Goal: Information Seeking & Learning: Learn about a topic

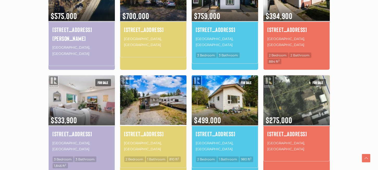
scroll to position [319, 0]
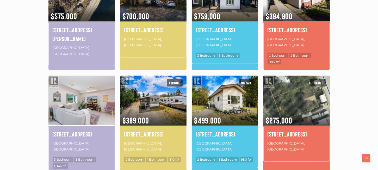
click at [96, 93] on img at bounding box center [81, 101] width 66 height 52
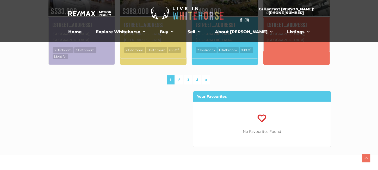
scroll to position [422, 0]
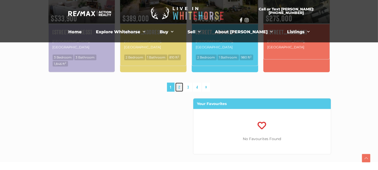
click at [178, 83] on link "2" at bounding box center [179, 87] width 8 height 9
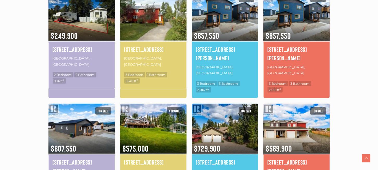
scroll to position [319, 0]
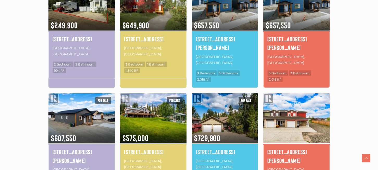
click at [299, 92] on img at bounding box center [296, 118] width 66 height 52
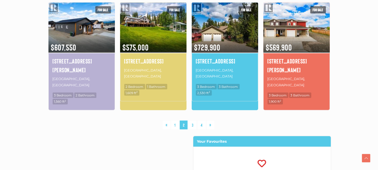
scroll to position [410, 0]
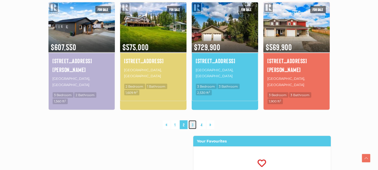
click at [192, 120] on link "3" at bounding box center [192, 124] width 8 height 9
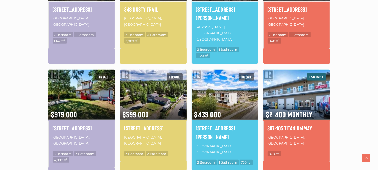
scroll to position [347, 0]
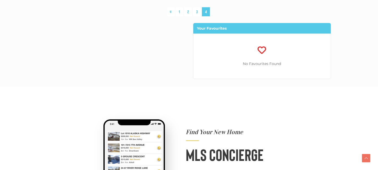
scroll to position [422, 0]
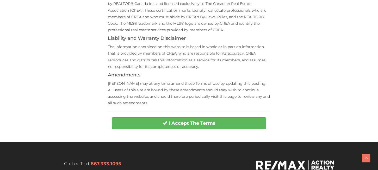
scroll to position [192, 0]
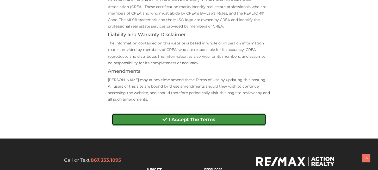
click at [160, 122] on button "I Accept The Terms" at bounding box center [189, 120] width 154 height 12
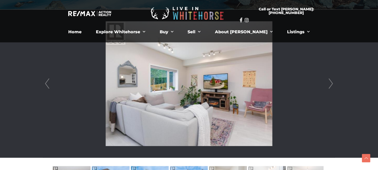
scroll to position [136, 0]
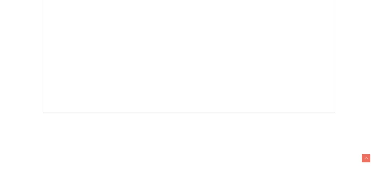
scroll to position [192, 0]
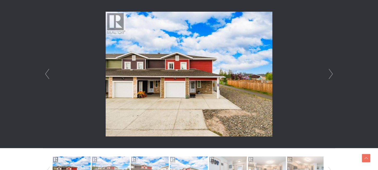
scroll to position [153, 0]
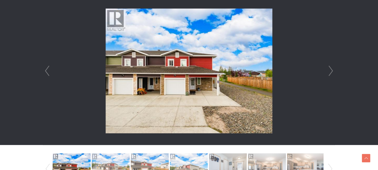
click at [331, 72] on link "Next" at bounding box center [331, 71] width 8 height 148
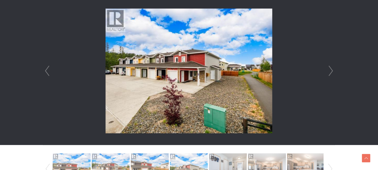
click at [331, 72] on link "Next" at bounding box center [331, 71] width 8 height 148
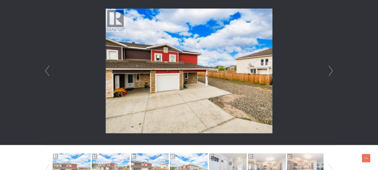
click at [331, 72] on link "Next" at bounding box center [331, 71] width 8 height 148
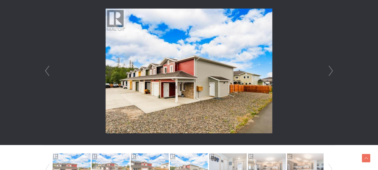
click at [331, 72] on link "Next" at bounding box center [331, 71] width 8 height 148
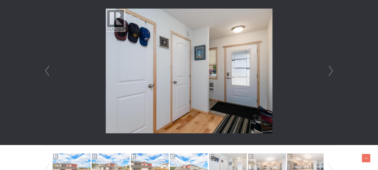
click at [331, 72] on link "Next" at bounding box center [331, 71] width 8 height 148
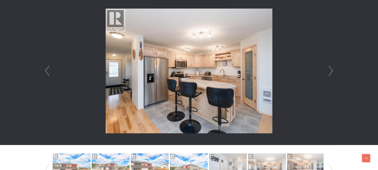
click at [331, 72] on link "Next" at bounding box center [331, 71] width 8 height 148
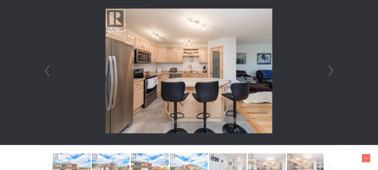
click at [331, 72] on link "Next" at bounding box center [331, 71] width 8 height 148
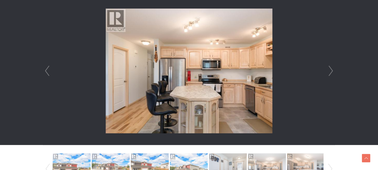
click at [331, 72] on link "Next" at bounding box center [331, 71] width 8 height 148
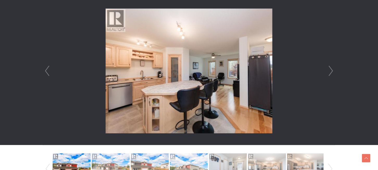
click at [331, 72] on link "Next" at bounding box center [331, 71] width 8 height 148
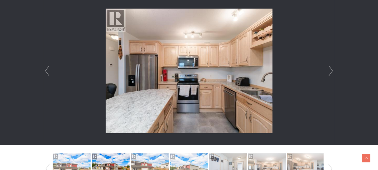
click at [331, 72] on link "Next" at bounding box center [331, 71] width 8 height 148
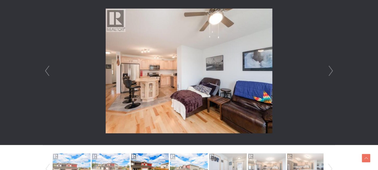
click at [331, 72] on link "Next" at bounding box center [331, 71] width 8 height 148
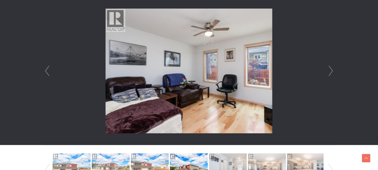
click at [331, 72] on link "Next" at bounding box center [331, 71] width 8 height 148
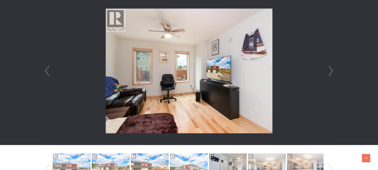
click at [331, 72] on link "Next" at bounding box center [331, 71] width 8 height 148
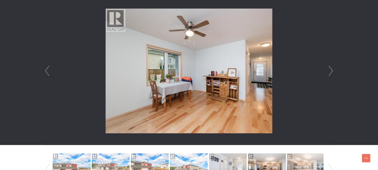
click at [331, 72] on link "Next" at bounding box center [331, 71] width 8 height 148
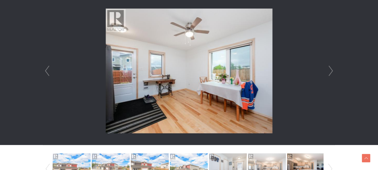
click at [331, 72] on link "Next" at bounding box center [331, 71] width 8 height 148
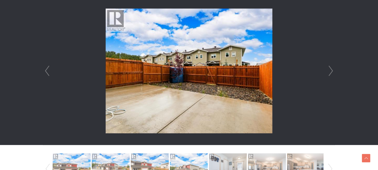
click at [331, 72] on link "Next" at bounding box center [331, 71] width 8 height 148
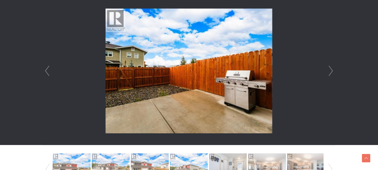
click at [331, 72] on link "Next" at bounding box center [331, 71] width 8 height 148
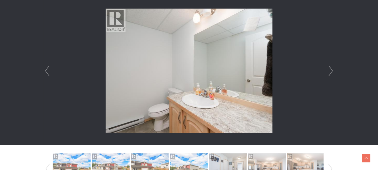
click at [331, 72] on link "Next" at bounding box center [331, 71] width 8 height 148
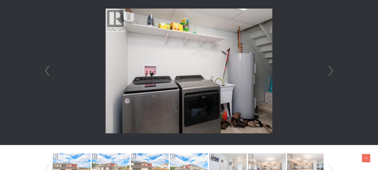
click at [331, 72] on link "Next" at bounding box center [331, 71] width 8 height 148
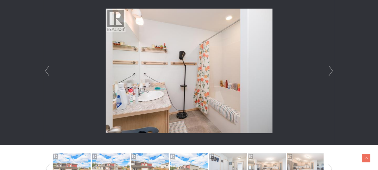
click at [331, 72] on link "Next" at bounding box center [331, 71] width 8 height 148
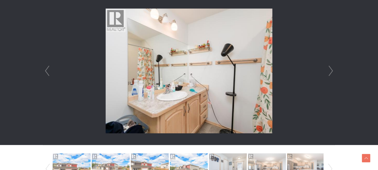
click at [331, 72] on link "Next" at bounding box center [331, 71] width 8 height 148
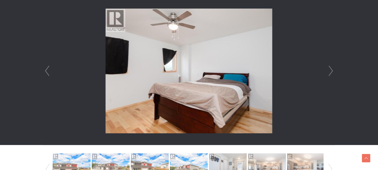
click at [331, 72] on link "Next" at bounding box center [331, 71] width 8 height 148
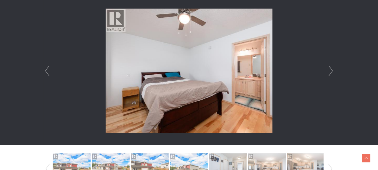
click at [331, 72] on link "Next" at bounding box center [331, 71] width 8 height 148
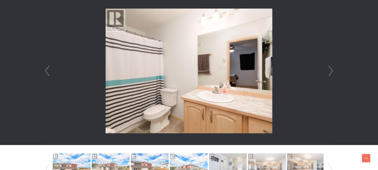
click at [331, 72] on link "Next" at bounding box center [331, 71] width 8 height 148
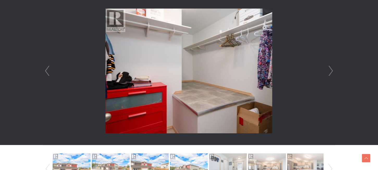
click at [331, 72] on link "Next" at bounding box center [331, 71] width 8 height 148
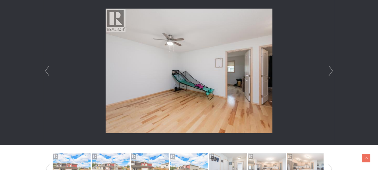
click at [331, 72] on link "Next" at bounding box center [331, 71] width 8 height 148
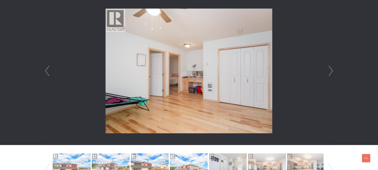
click at [331, 72] on link "Next" at bounding box center [331, 71] width 8 height 148
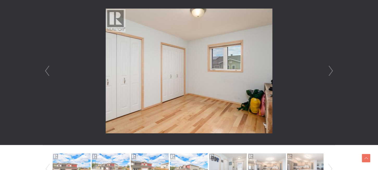
click at [331, 72] on link "Next" at bounding box center [331, 71] width 8 height 148
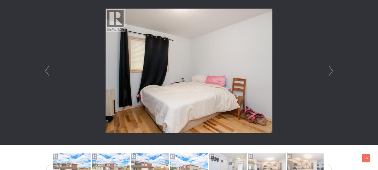
click at [331, 72] on link "Next" at bounding box center [331, 71] width 8 height 148
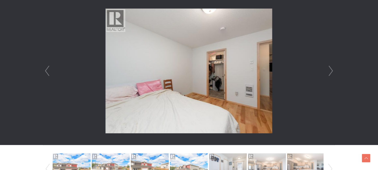
click at [331, 72] on link "Next" at bounding box center [331, 71] width 8 height 148
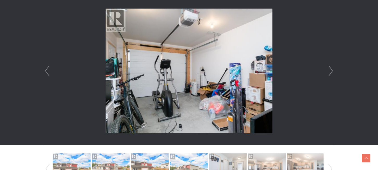
click at [331, 72] on link "Next" at bounding box center [331, 71] width 8 height 148
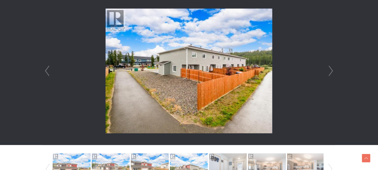
click at [331, 72] on link "Next" at bounding box center [331, 71] width 8 height 148
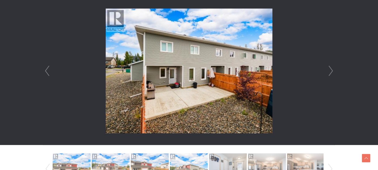
click at [329, 72] on link "Next" at bounding box center [331, 71] width 8 height 148
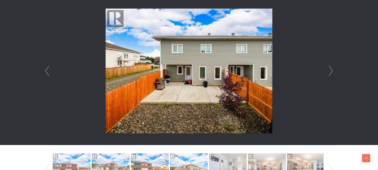
click at [329, 72] on link "Next" at bounding box center [331, 71] width 8 height 148
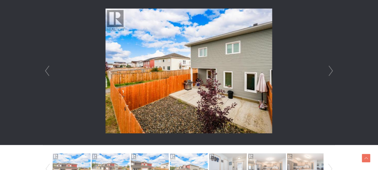
click at [329, 72] on link "Next" at bounding box center [331, 71] width 8 height 148
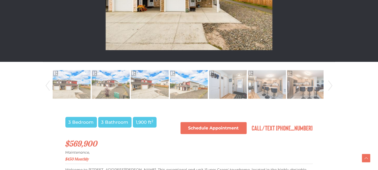
scroll to position [236, 0]
